Goal: Transaction & Acquisition: Purchase product/service

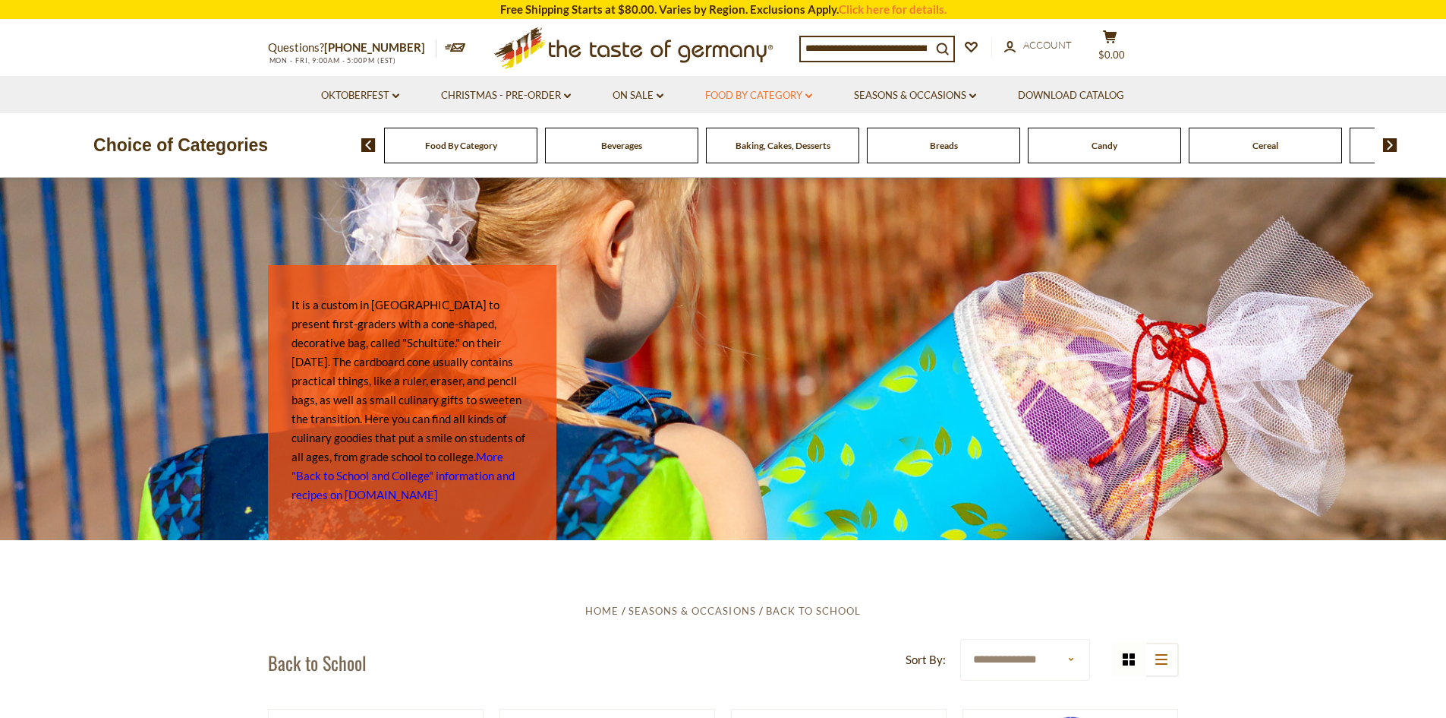
click at [747, 95] on link "Food By Category dropdown_arrow" at bounding box center [758, 95] width 107 height 17
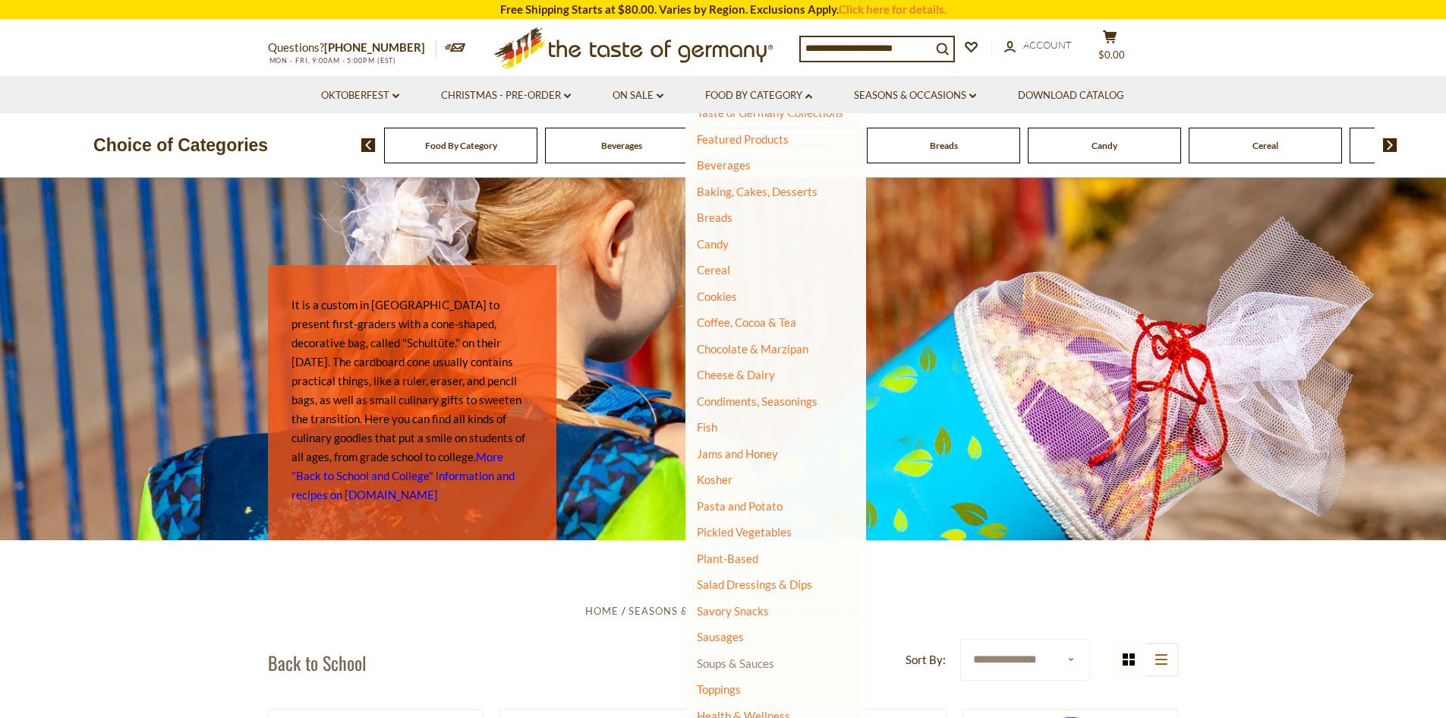
scroll to position [76, 0]
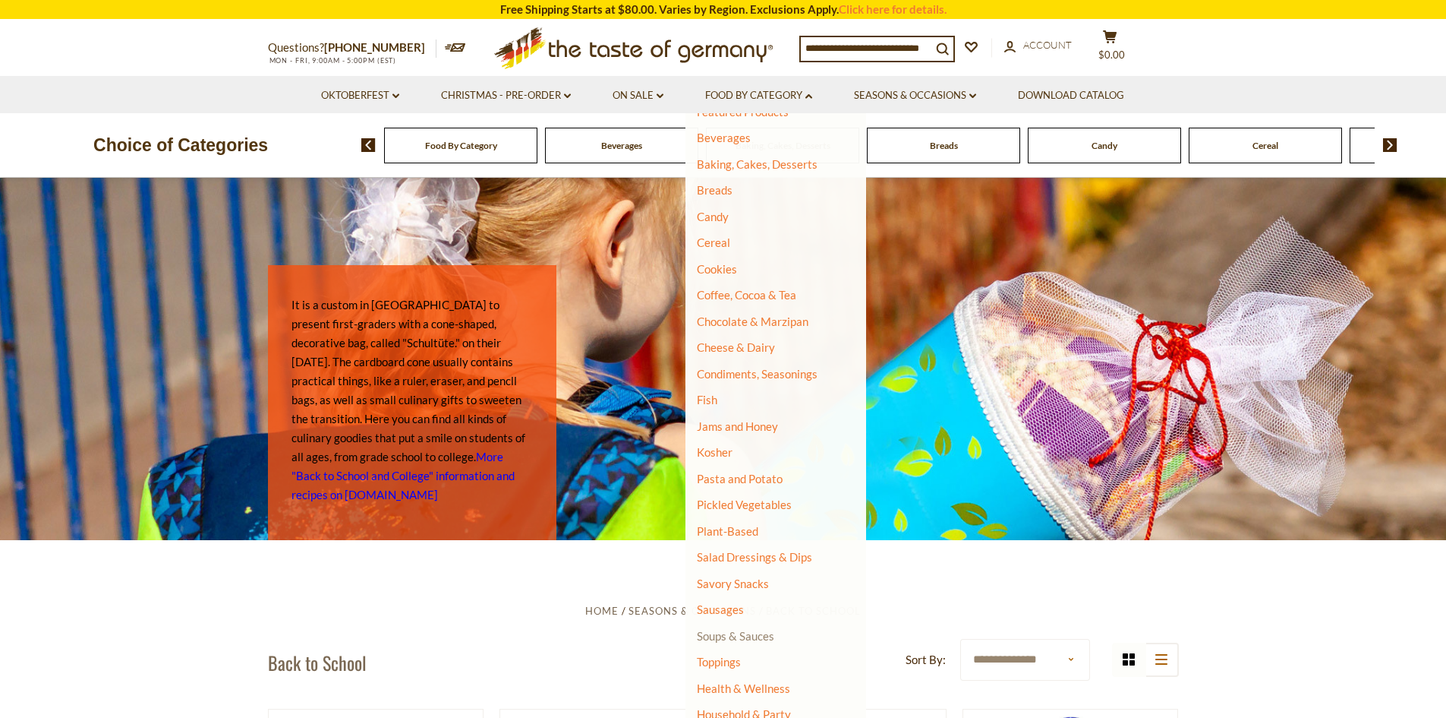
click at [724, 630] on link "Soups & Sauces" at bounding box center [735, 636] width 77 height 14
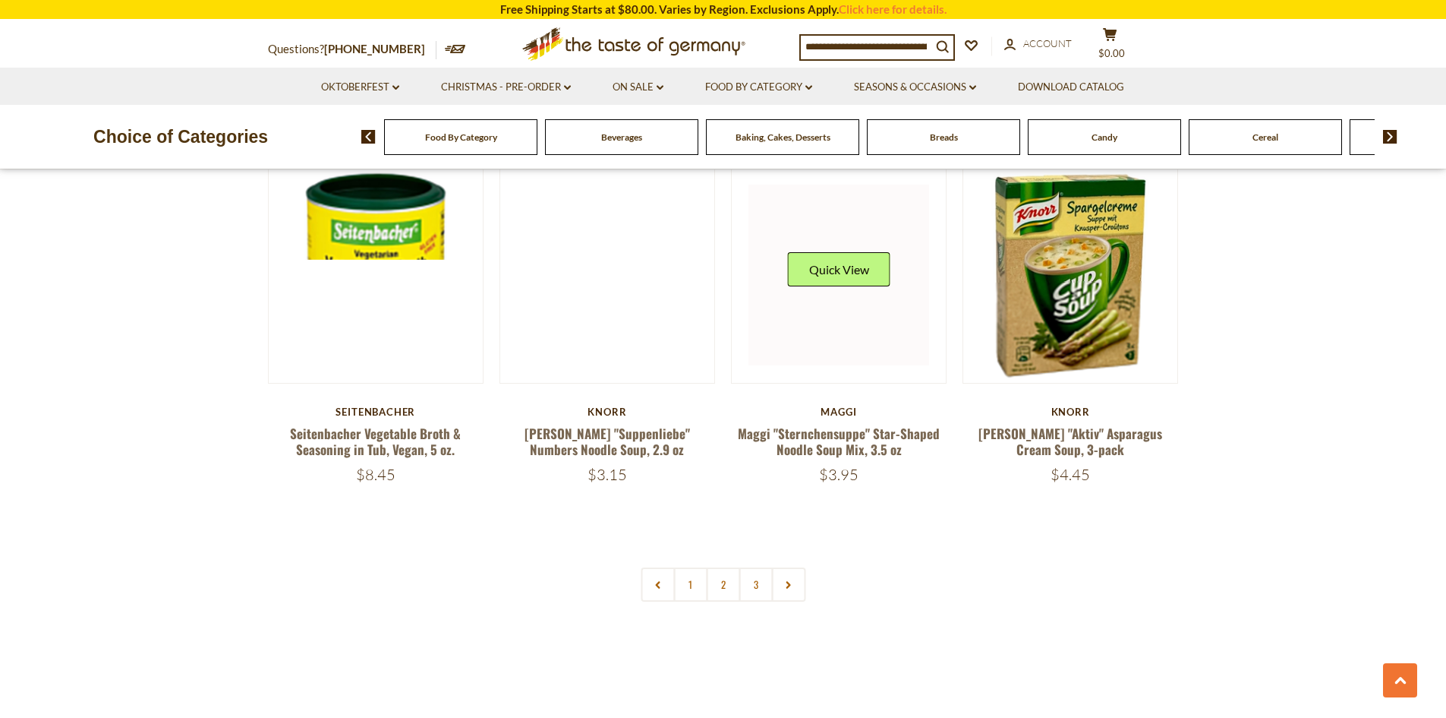
scroll to position [2961, 0]
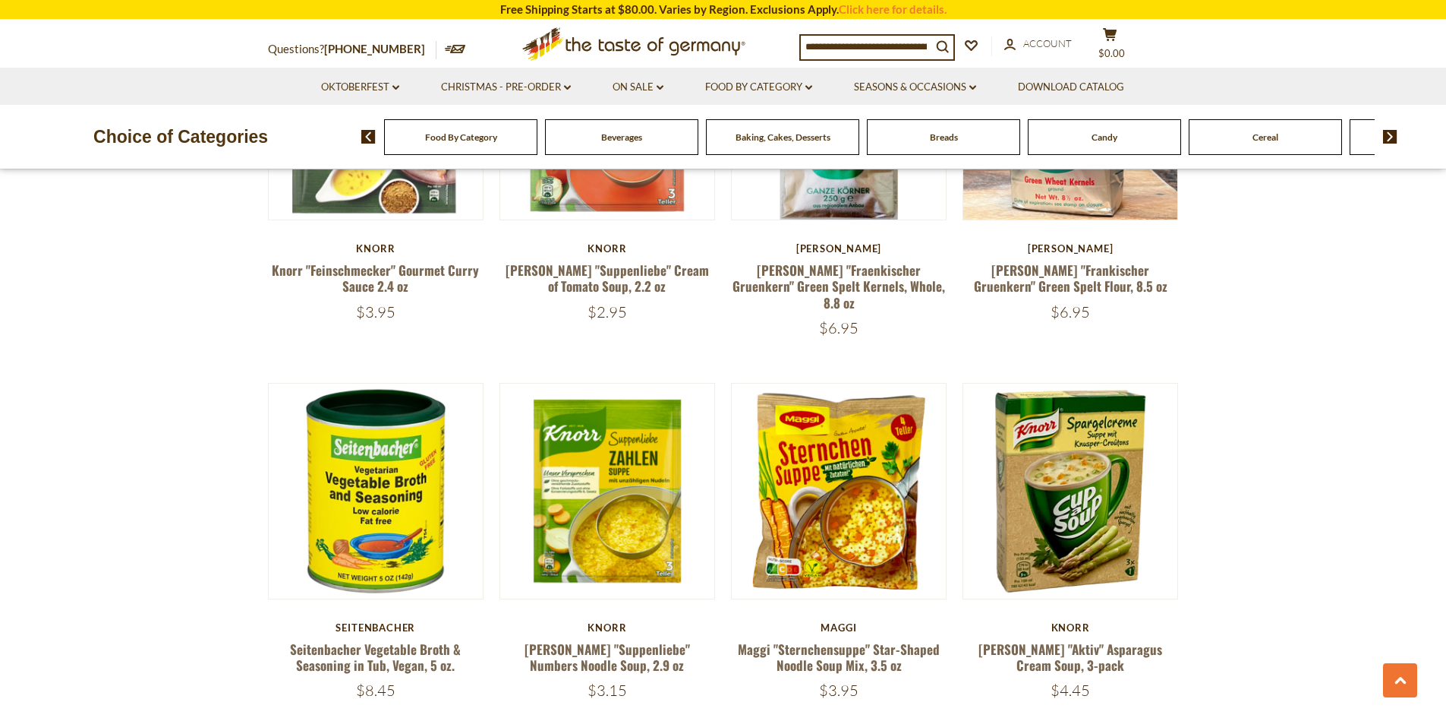
click at [888, 25] on div "Questions? [PHONE_NUMBER] MON - FRI, 9:00AM - 5:00PM (EST) .st0{fill:#EDD300;} …" at bounding box center [724, 44] width 934 height 47
click at [894, 44] on input at bounding box center [866, 46] width 131 height 21
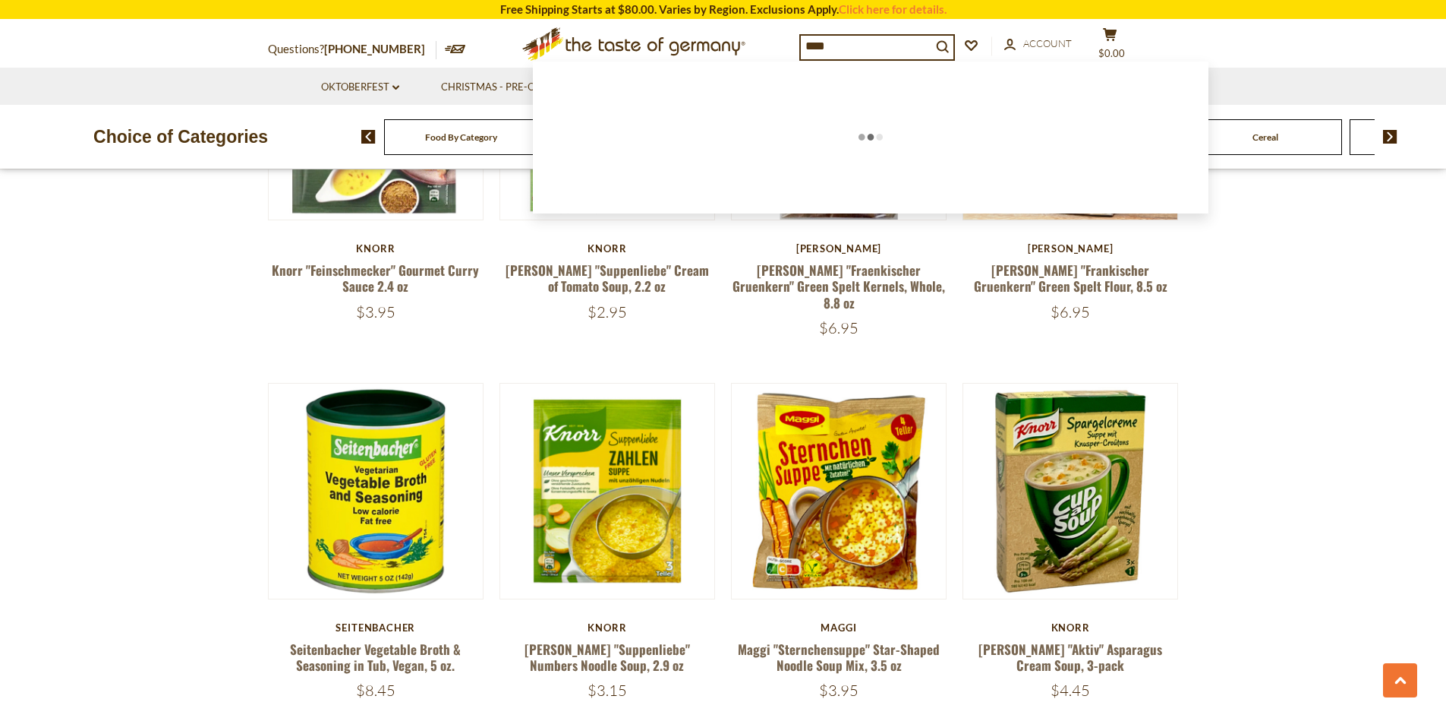
type input "*****"
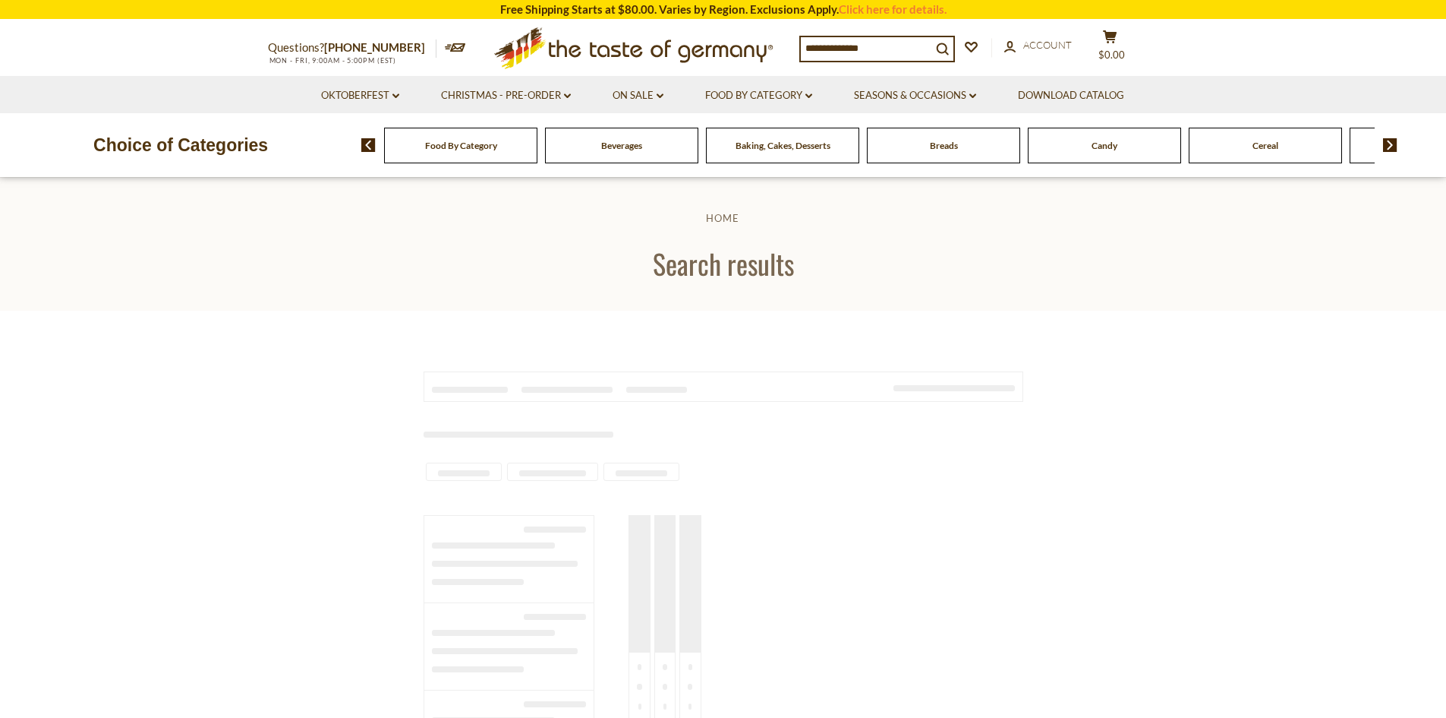
type input "*****"
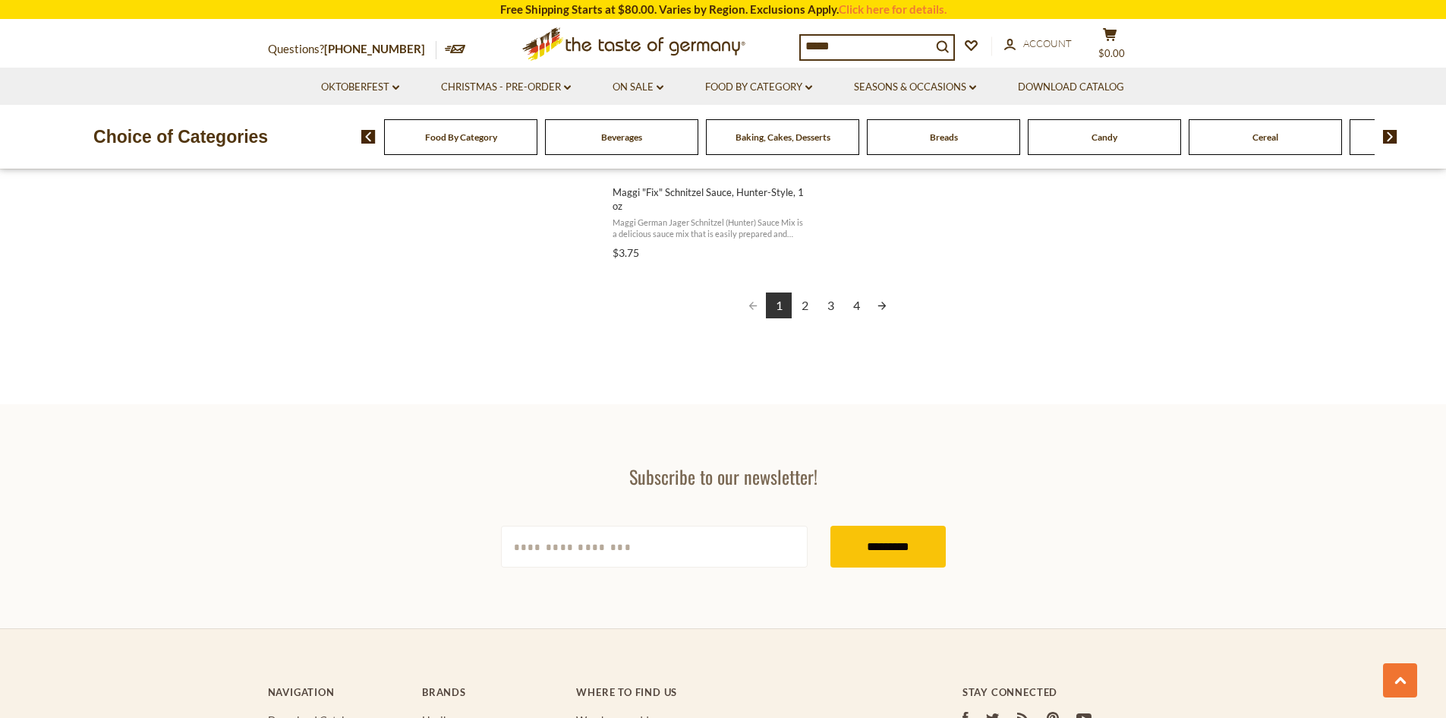
click at [803, 301] on link "2" at bounding box center [805, 305] width 26 height 26
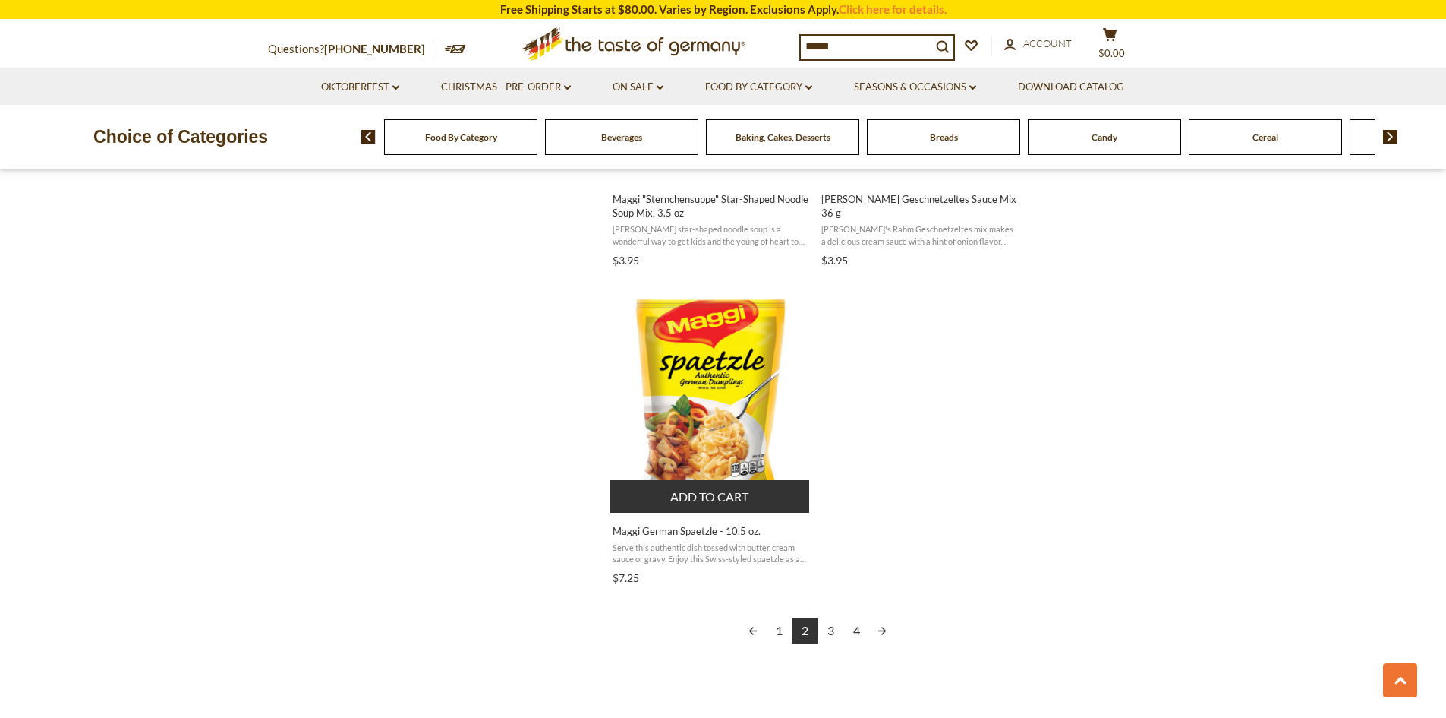
scroll to position [2506, 0]
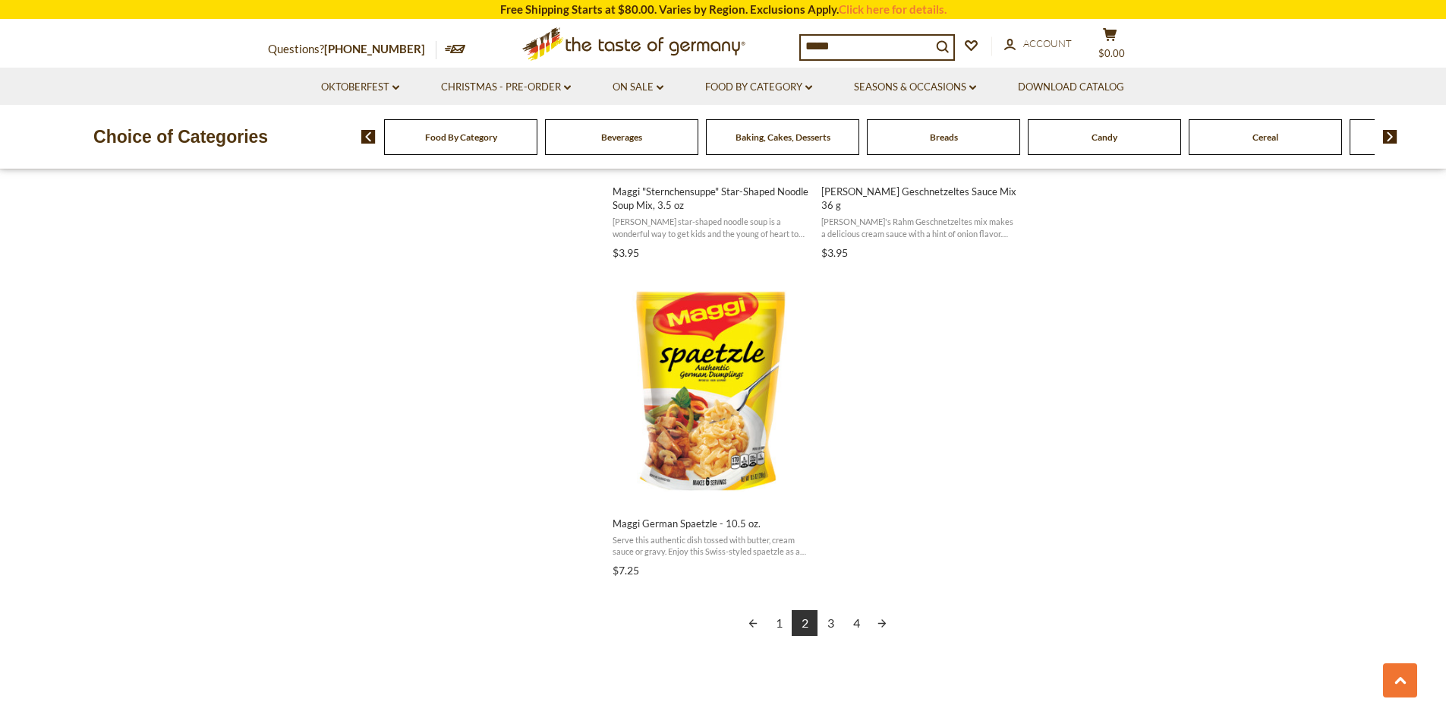
click at [835, 621] on link "3" at bounding box center [831, 623] width 26 height 26
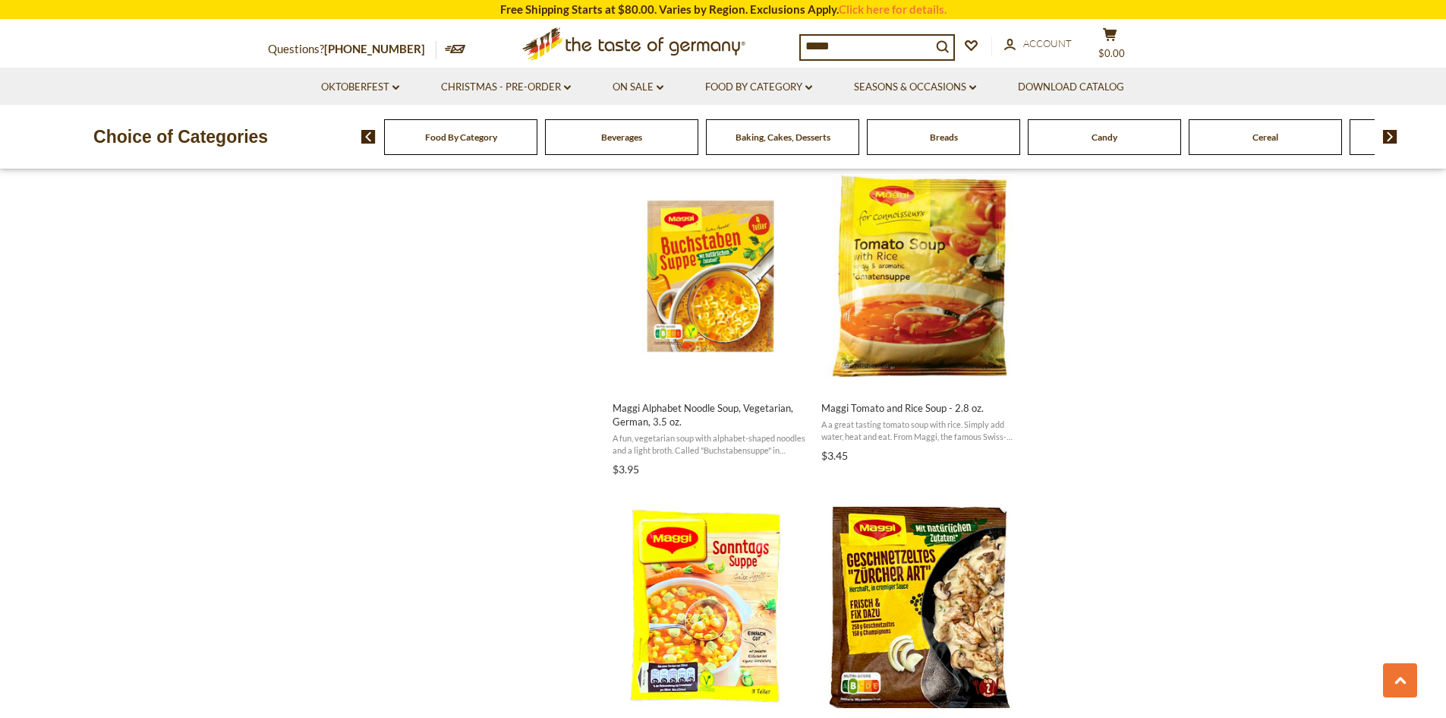
scroll to position [1291, 0]
